Goal: Task Accomplishment & Management: Complete application form

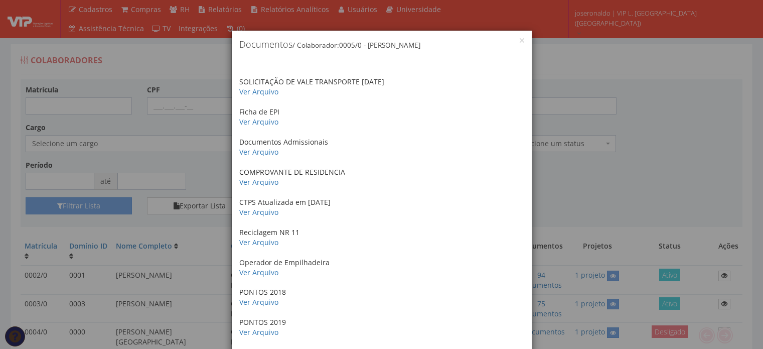
scroll to position [150, 0]
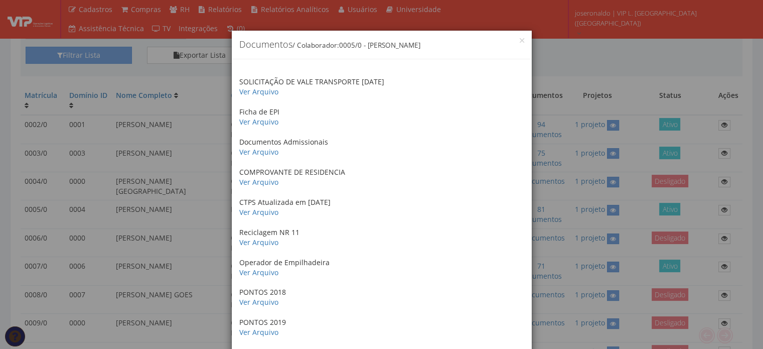
click at [518, 36] on div "× Documentos / Colaborador: 0005/0 - HELENILTON ANTONIO DOS SANTOS" at bounding box center [382, 45] width 300 height 29
click at [520, 41] on button "×" at bounding box center [522, 40] width 5 height 5
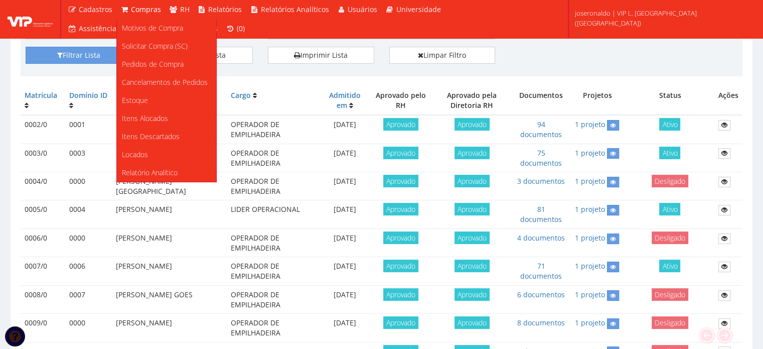
click at [146, 12] on span "Compras" at bounding box center [146, 10] width 30 height 10
click at [154, 47] on span "Solicitar Compra (SC)" at bounding box center [155, 46] width 66 height 10
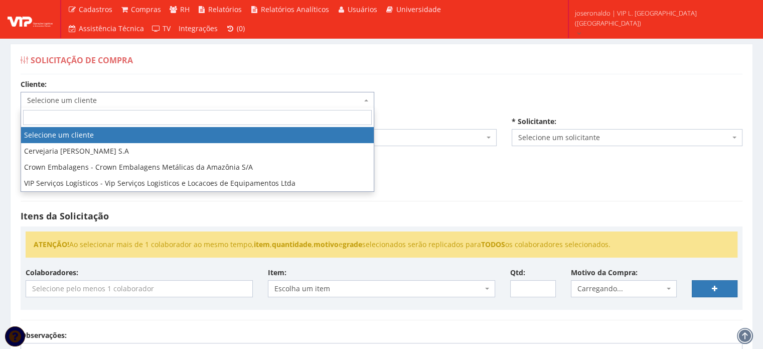
click at [102, 95] on span "Selecione um cliente" at bounding box center [194, 100] width 335 height 10
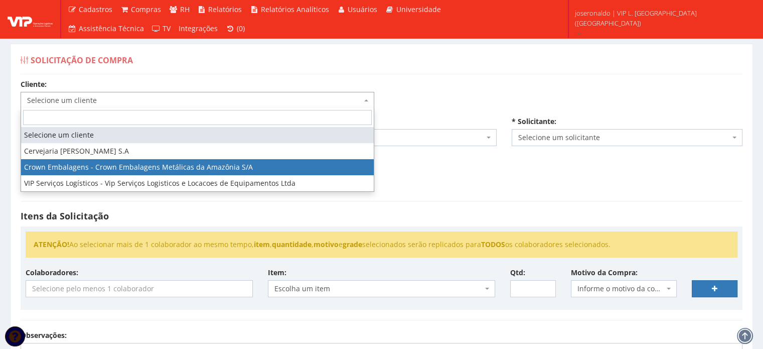
select select "23"
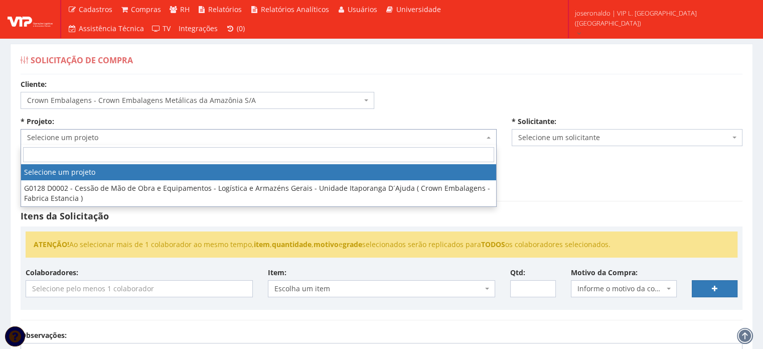
click at [88, 137] on span "Selecione um projeto" at bounding box center [255, 137] width 457 height 10
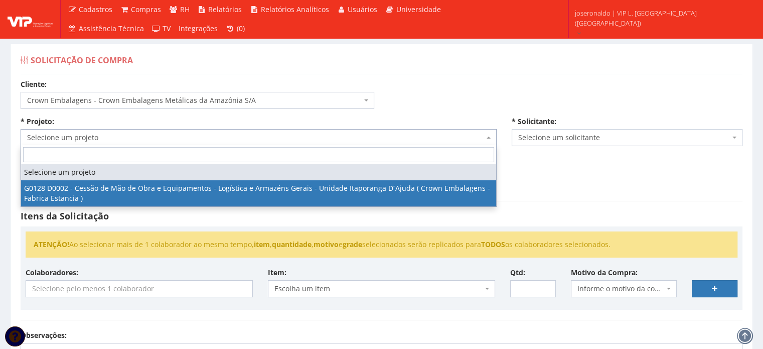
select select "128"
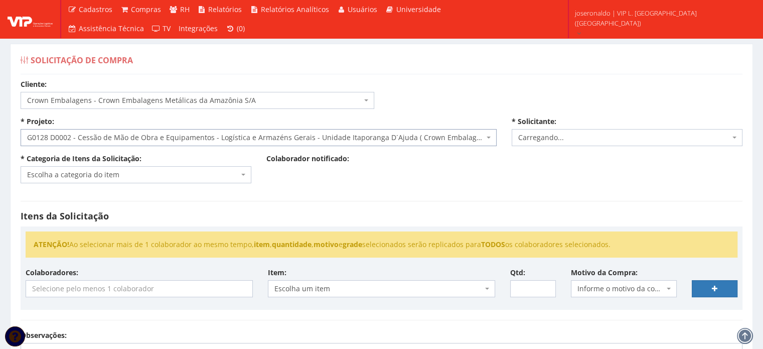
select select "1278"
click at [137, 174] on span "Escolha a categoria do item" at bounding box center [133, 175] width 212 height 10
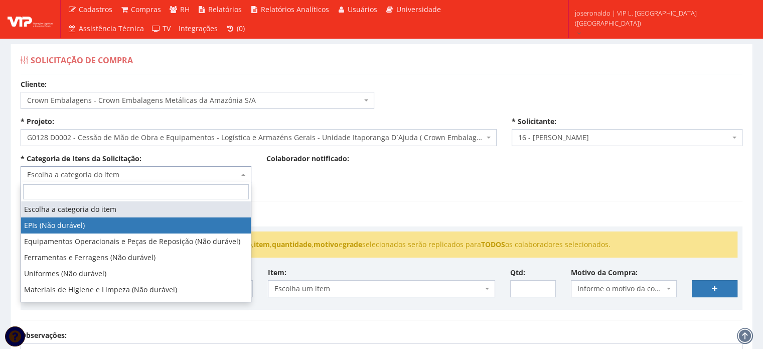
select select "1"
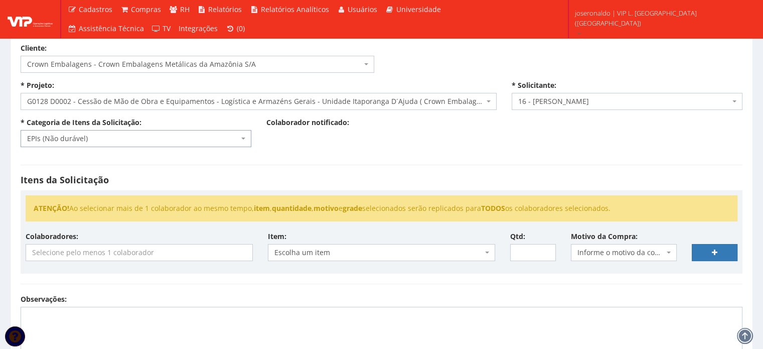
scroll to position [100, 0]
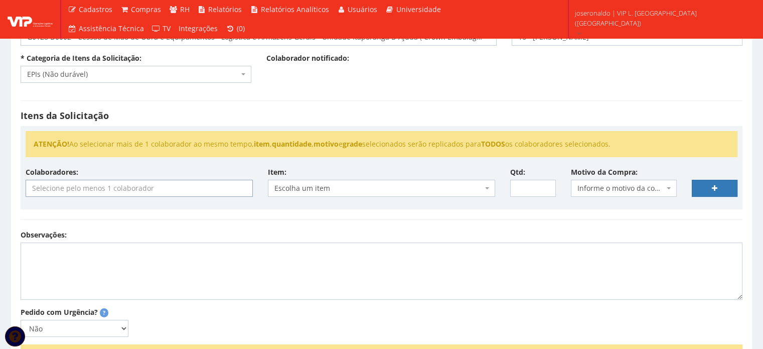
click at [114, 186] on input "search" at bounding box center [139, 188] width 226 height 16
click at [248, 109] on div "Itens da Solicitação ATENÇÃO! Ao selecionar mais de 1 colaborador ao mesmo temp…" at bounding box center [381, 159] width 737 height 139
click at [175, 182] on input "search" at bounding box center [139, 188] width 226 height 16
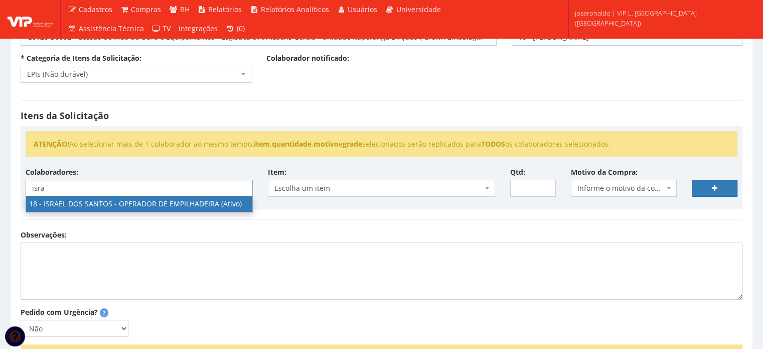
type input "isra"
select select "1437"
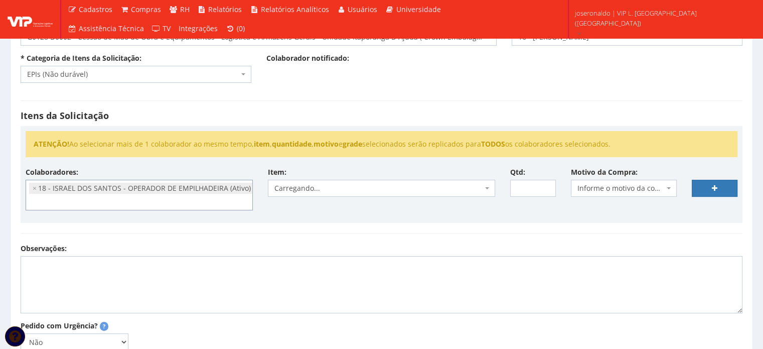
scroll to position [121, 0]
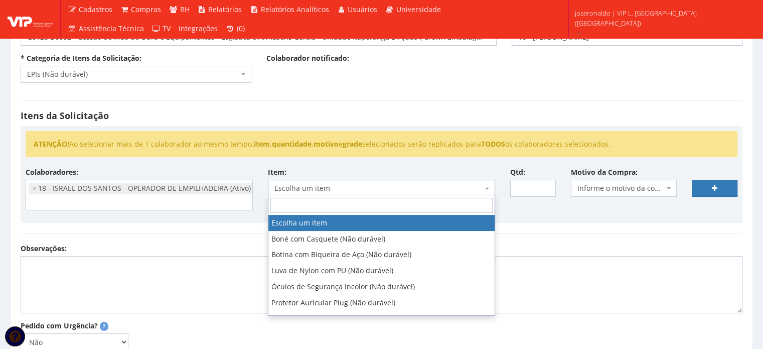
click at [339, 187] on span "Escolha um item" at bounding box center [378, 188] width 208 height 10
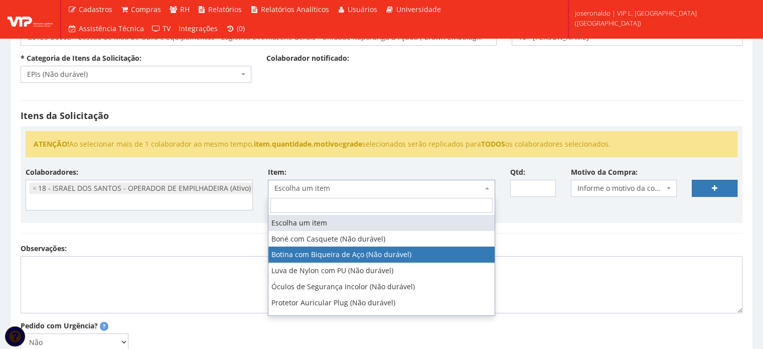
select select "46"
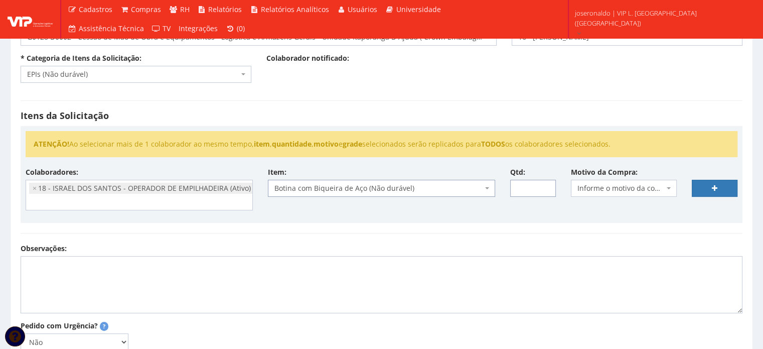
click at [524, 187] on input "Qtd:" at bounding box center [533, 188] width 46 height 17
type input "1"
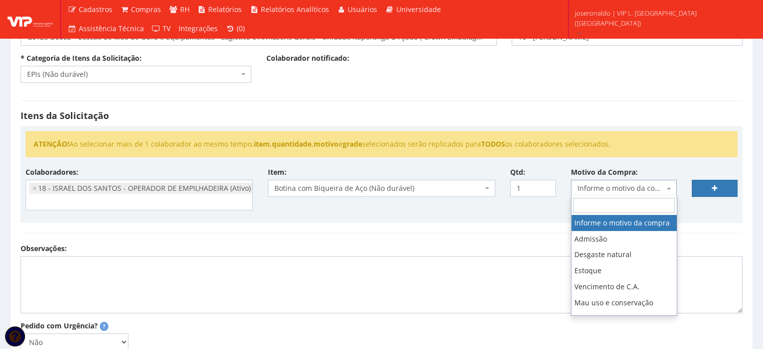
click at [599, 189] on span "Informe o motivo da compra" at bounding box center [620, 188] width 87 height 10
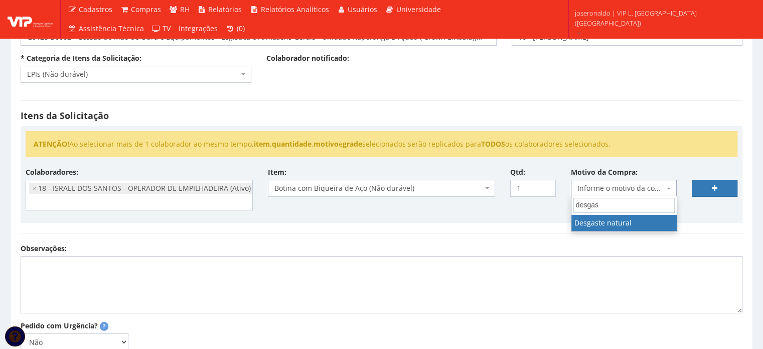
type input "desgas"
select select "2"
